Goal: Navigation & Orientation: Find specific page/section

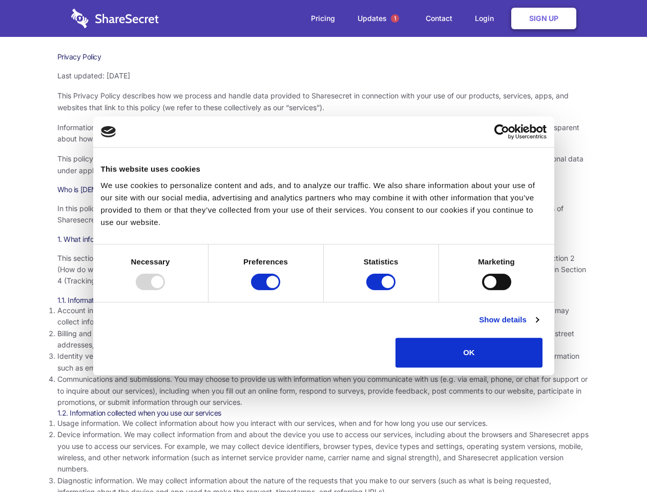
click at [165, 290] on div at bounding box center [150, 281] width 29 height 16
click at [280, 290] on input "Preferences" at bounding box center [265, 281] width 29 height 16
checkbox input "false"
click at [382, 290] on input "Statistics" at bounding box center [380, 281] width 29 height 16
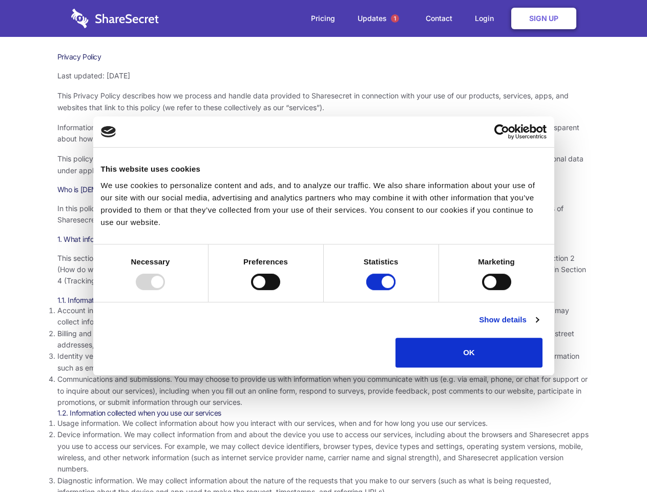
checkbox input "false"
click at [482, 290] on input "Marketing" at bounding box center [496, 281] width 29 height 16
checkbox input "true"
click at [538, 326] on link "Show details" at bounding box center [508, 319] width 59 height 12
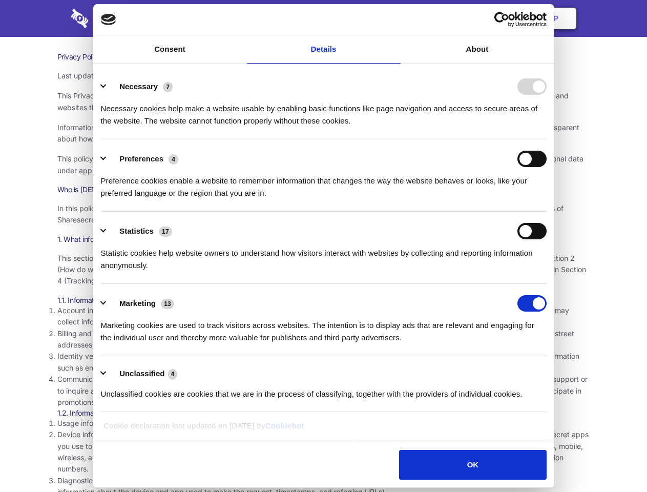
click at [551, 371] on ul "Necessary 7 Necessary cookies help make a website usable by enabling basic func…" at bounding box center [323, 239] width 455 height 345
click at [394, 18] on span "1" at bounding box center [395, 18] width 8 height 8
